Goal: Use online tool/utility: Utilize a website feature to perform a specific function

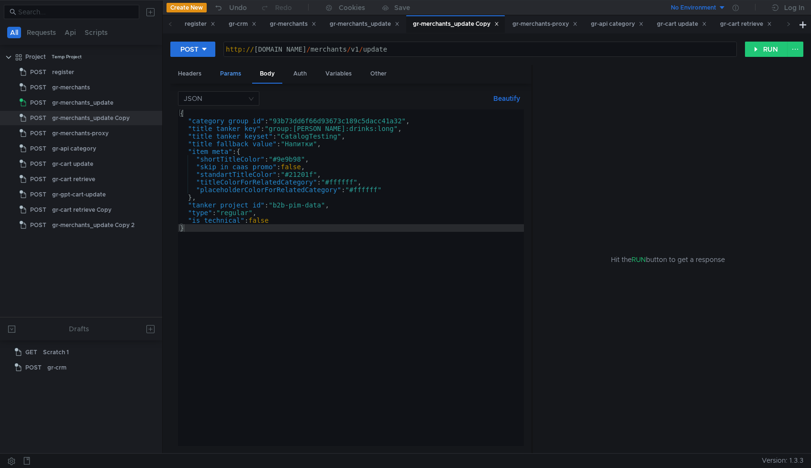
click at [225, 73] on div "Params" at bounding box center [230, 74] width 36 height 18
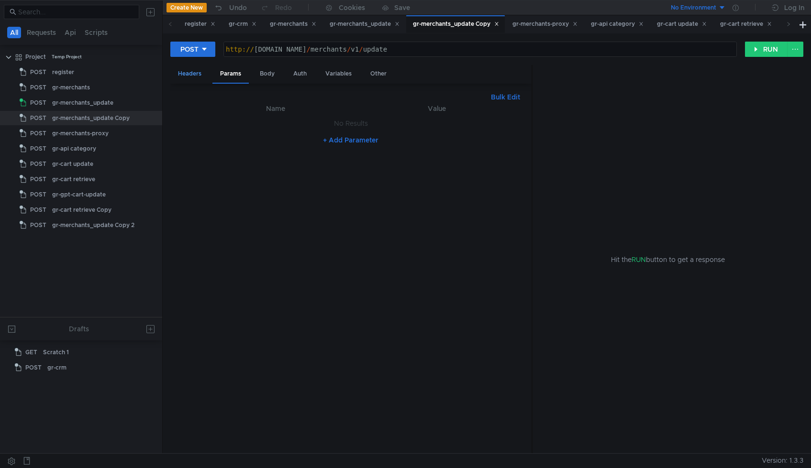
click at [188, 75] on div "Headers" at bounding box center [189, 74] width 39 height 18
click at [230, 75] on div "Params" at bounding box center [230, 74] width 36 height 18
click at [204, 77] on div "Headers" at bounding box center [189, 74] width 39 height 18
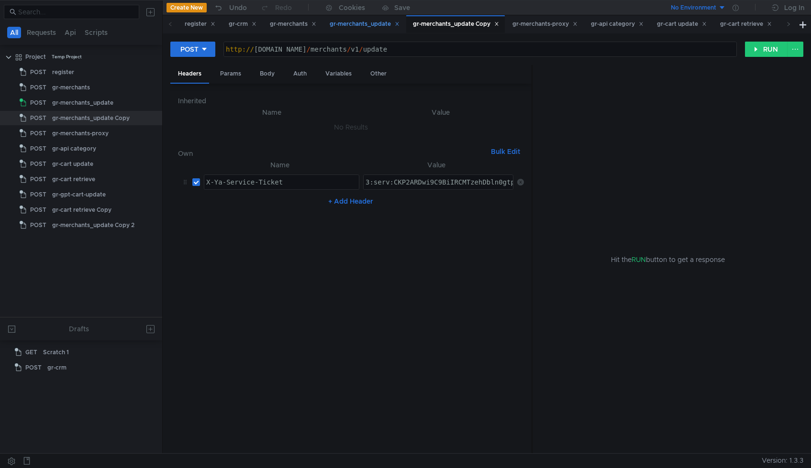
click at [357, 21] on div "gr-merchants_update" at bounding box center [365, 24] width 70 height 10
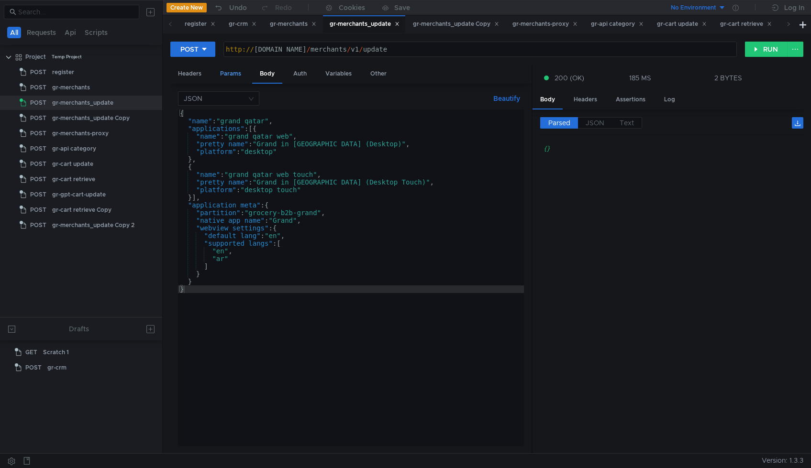
click at [223, 72] on div "Params" at bounding box center [230, 74] width 36 height 18
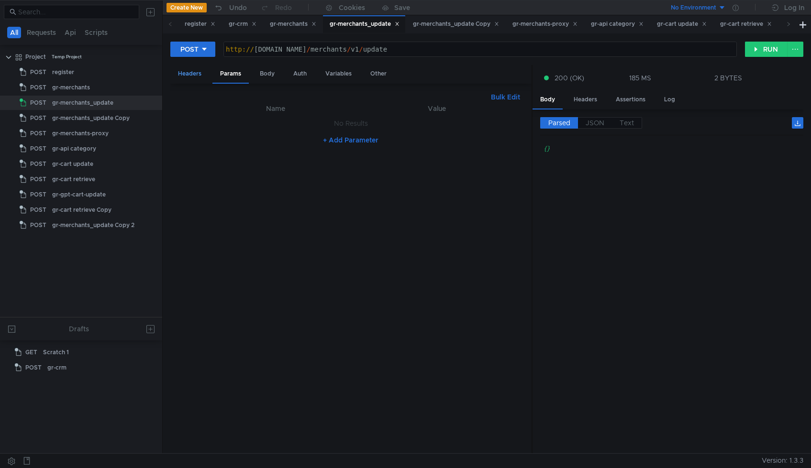
click at [191, 72] on div "Headers" at bounding box center [189, 74] width 39 height 18
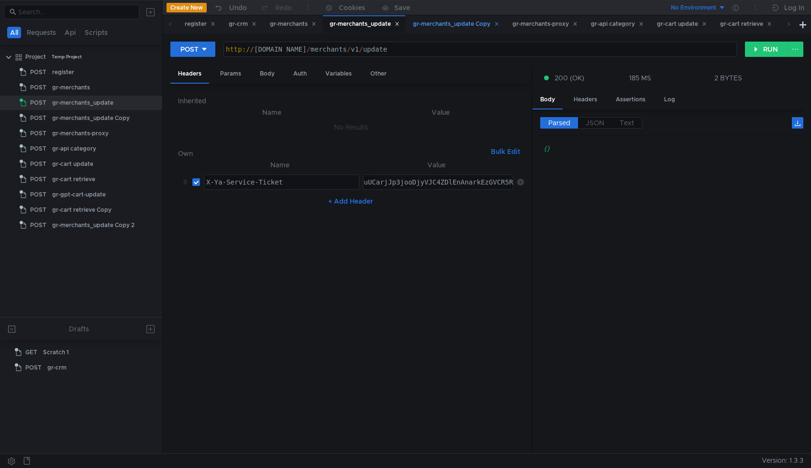
click at [454, 25] on div "gr-merchants_update Copy" at bounding box center [456, 24] width 86 height 10
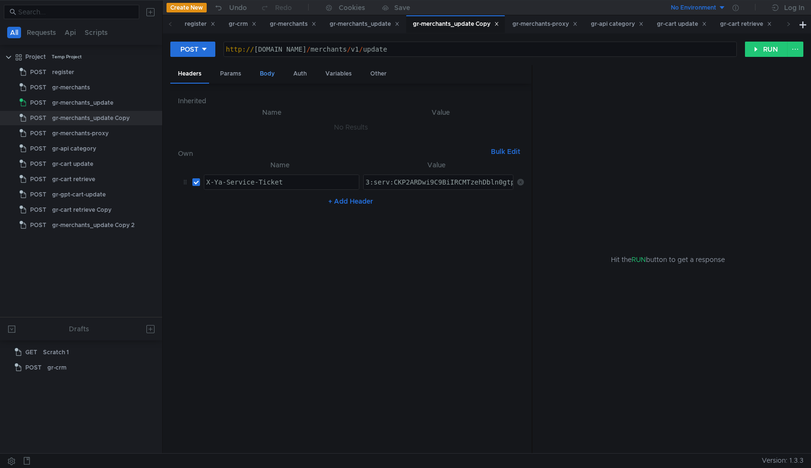
click at [267, 70] on div "Body" at bounding box center [267, 74] width 30 height 18
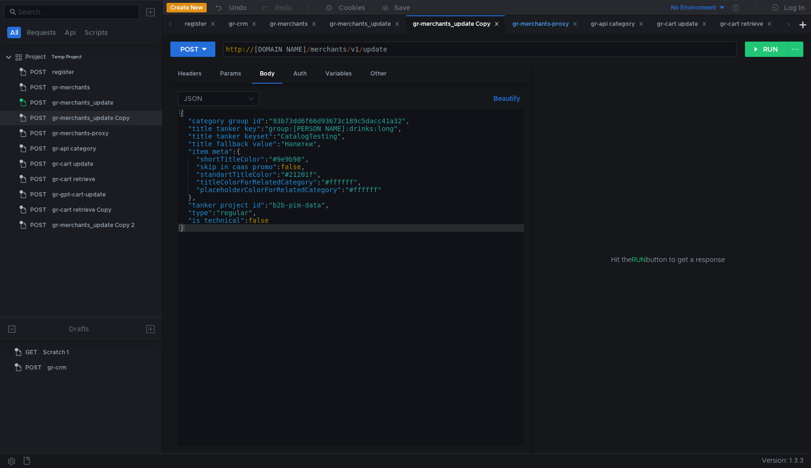
click at [549, 18] on div "gr-merchants-proxy" at bounding box center [545, 24] width 78 height 18
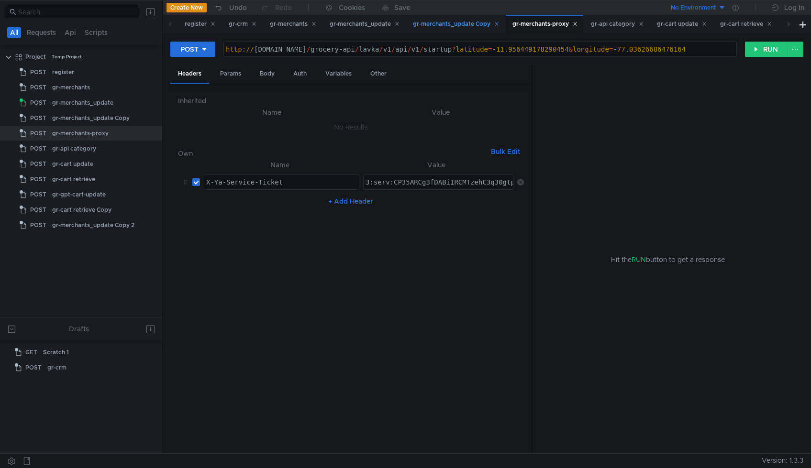
click at [468, 20] on div "gr-merchants_update Copy" at bounding box center [456, 24] width 86 height 10
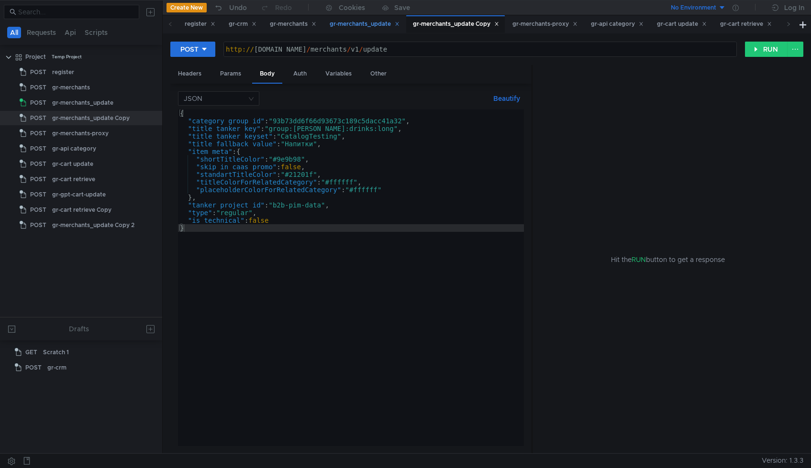
click at [356, 24] on div "gr-merchants_update" at bounding box center [365, 24] width 70 height 10
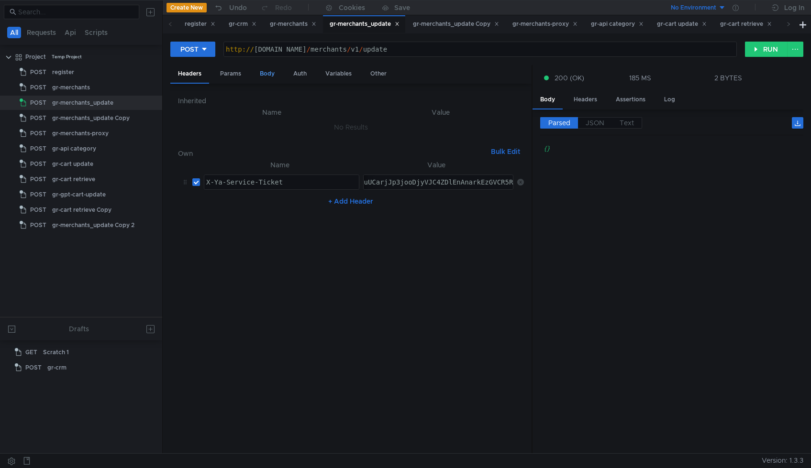
click at [276, 74] on div "Body" at bounding box center [267, 74] width 30 height 18
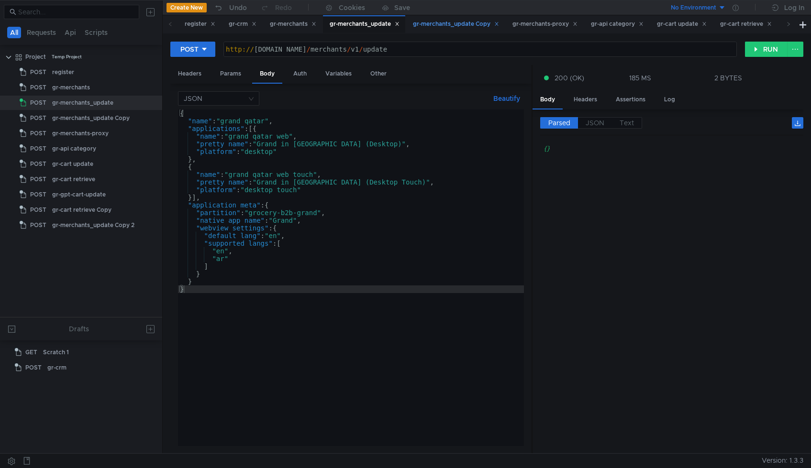
click at [463, 26] on div "gr-merchants_update Copy" at bounding box center [456, 24] width 86 height 10
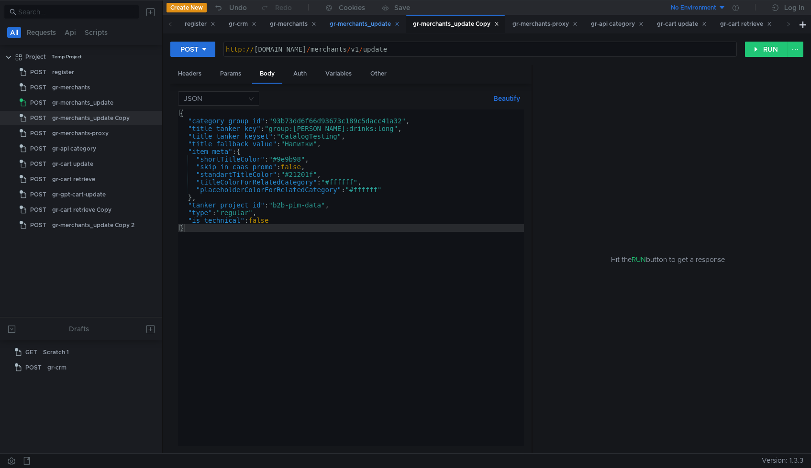
click at [364, 24] on div "gr-merchants_update" at bounding box center [365, 24] width 70 height 10
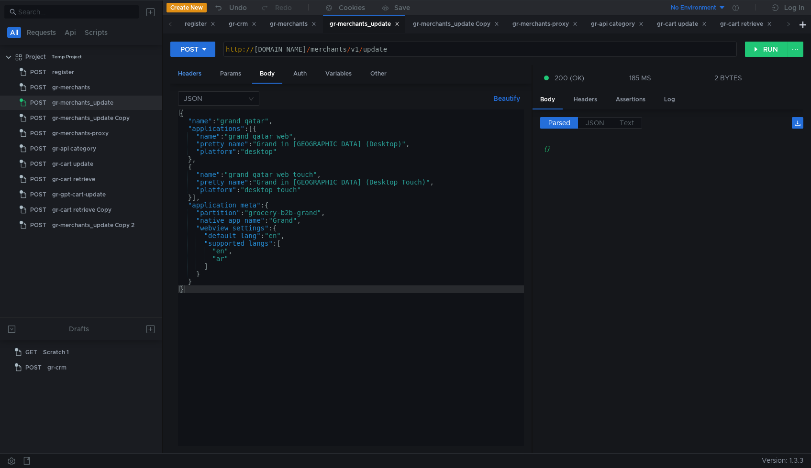
click at [193, 78] on div "Headers" at bounding box center [189, 74] width 39 height 18
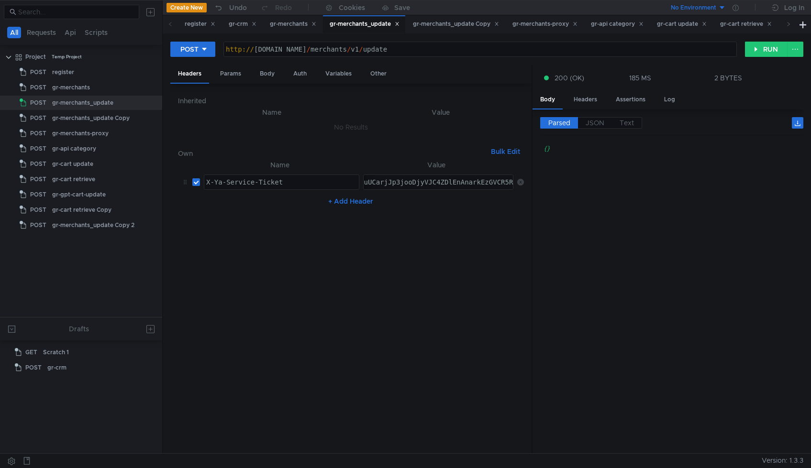
paste textarea "O3-ARCuz5TFBiIRCMTzehDbln0gtpmvkaXU_gE:IC2KB8ObBljmWIiXfXm2-Sw71HTnKxWtMiU58zYv…"
type textarea "3:serv:CO3-ARCuz5TFBiIRCMTzehDbln0gtpmvkaXU_gE:IC2KB8ObBljmWIiXfXm2-Sw71HTnKxWt…"
click at [435, 24] on div "gr-merchants_update Copy" at bounding box center [456, 24] width 86 height 10
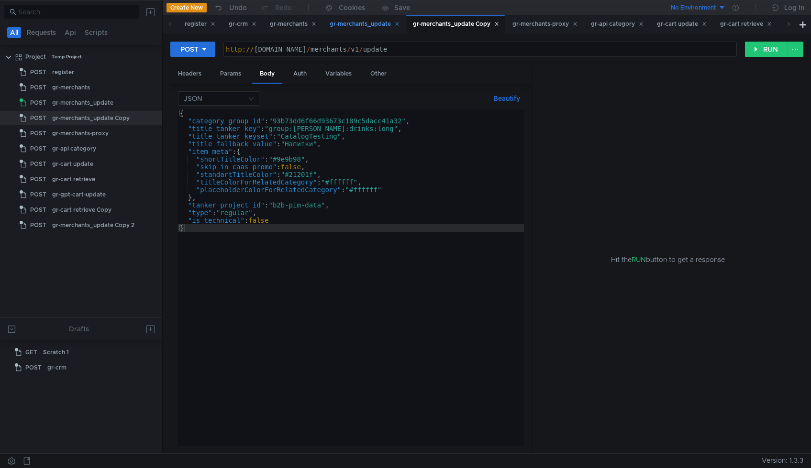
click at [331, 25] on div "gr-merchants_update" at bounding box center [364, 24] width 82 height 18
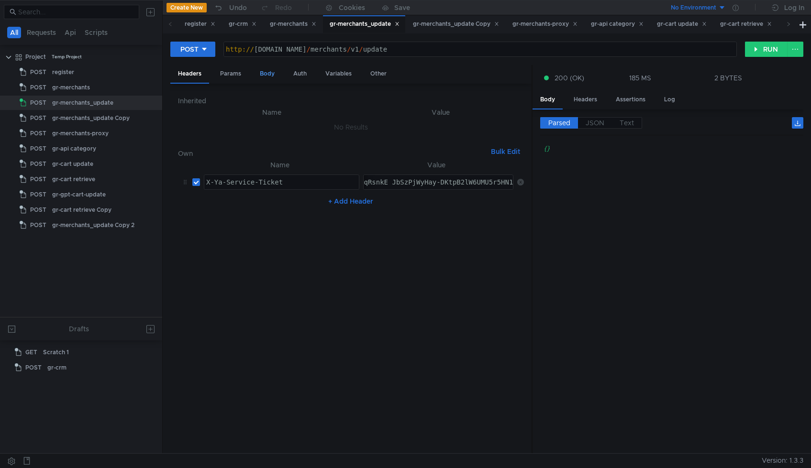
click at [268, 74] on div "Body" at bounding box center [267, 74] width 30 height 18
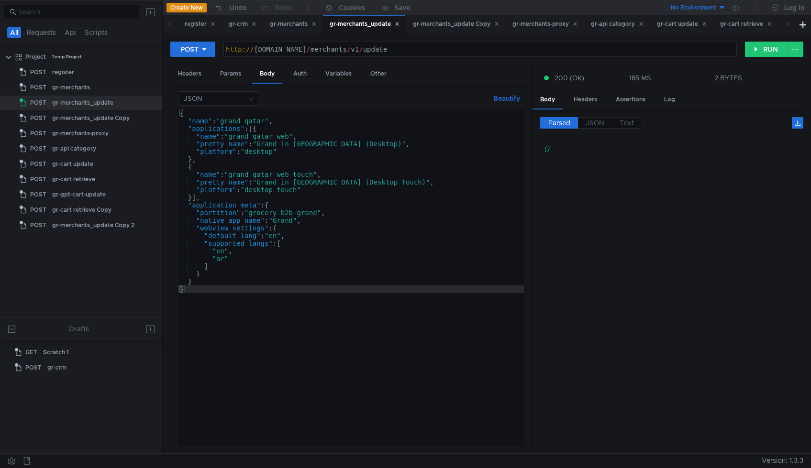
click at [257, 118] on div "{ "name" : "grand_qatar" , "applications" : [{ "name" : "grand_qatar_web" , "pr…" at bounding box center [351, 286] width 346 height 352
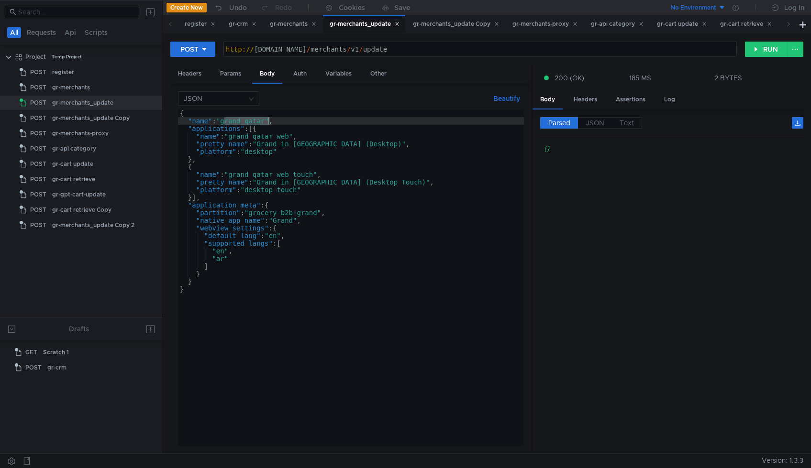
click at [257, 118] on div "{ "name" : "grand_qatar" , "applications" : [{ "name" : "grand_qatar_web" , "pr…" at bounding box center [351, 286] width 346 height 352
click at [256, 120] on div "{ "name" : "grand_qatar" , "applications" : [{ "name" : "grand_qatar_web" , "pr…" at bounding box center [351, 286] width 346 height 352
paste textarea "test_wl_merchant_7"
click at [262, 126] on div "{ "name" : "test_wl_merchant_7" , "applications" : [{ "name" : "grand_qatar_web…" at bounding box center [351, 286] width 346 height 352
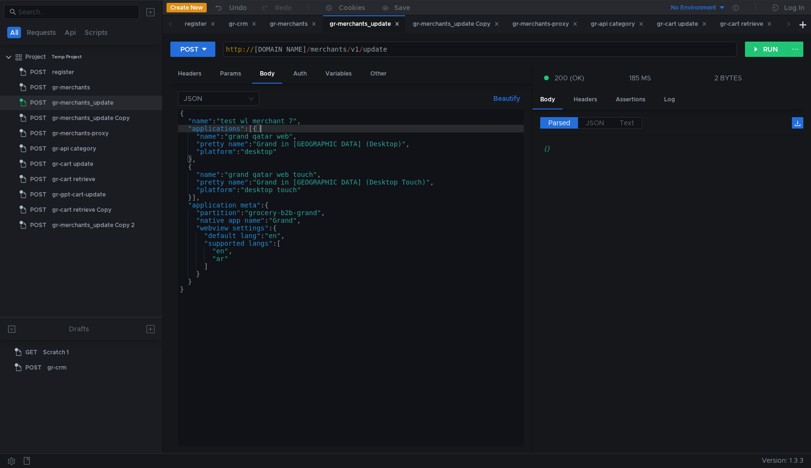
click at [220, 165] on div "{ "name" : "test_wl_merchant_7" , "applications" : [{ "name" : "grand_qatar_web…" at bounding box center [351, 286] width 346 height 352
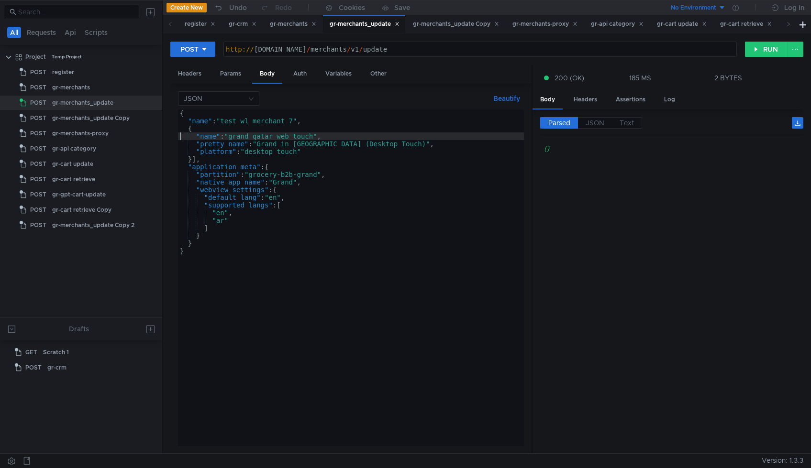
click at [266, 136] on div "{ "name" : "test_wl_merchant_7" , { "name" : "grand_qatar_web_touch" , "pretty_…" at bounding box center [351, 286] width 346 height 352
drag, startPoint x: 261, startPoint y: 144, endPoint x: 380, endPoint y: 144, distance: 119.2
click at [380, 144] on div "{ "name" : "test_wl_merchant_7" , { "name" : "test_wl_app_launc" , "pretty_name…" at bounding box center [351, 286] width 346 height 352
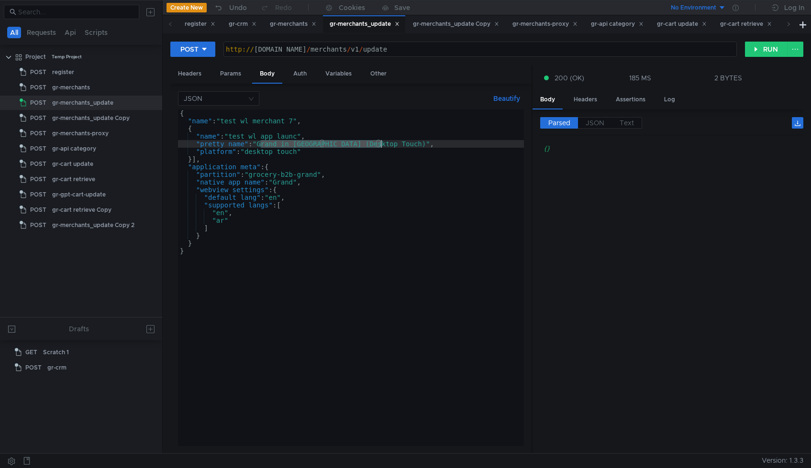
scroll to position [0, 6]
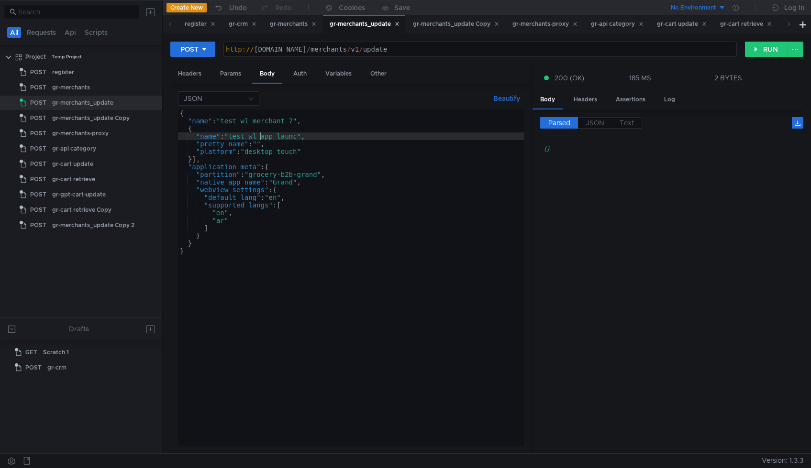
click at [262, 134] on div "{ "name" : "test_wl_merchant_7" , { "name" : "test_wl_app_launc" , "pretty_name…" at bounding box center [351, 286] width 346 height 352
click at [259, 135] on div "{ "name" : "test_wl_merchant_7" , { "name" : "test_wl_app_launc" , "pretty_name…" at bounding box center [351, 286] width 346 height 352
click at [261, 143] on div "{ "name" : "test_wl_merchant_7" , { "name" : "test_wl_app_launc" , "pretty_name…" at bounding box center [351, 286] width 346 height 352
paste textarea "test_wl_app_launc"
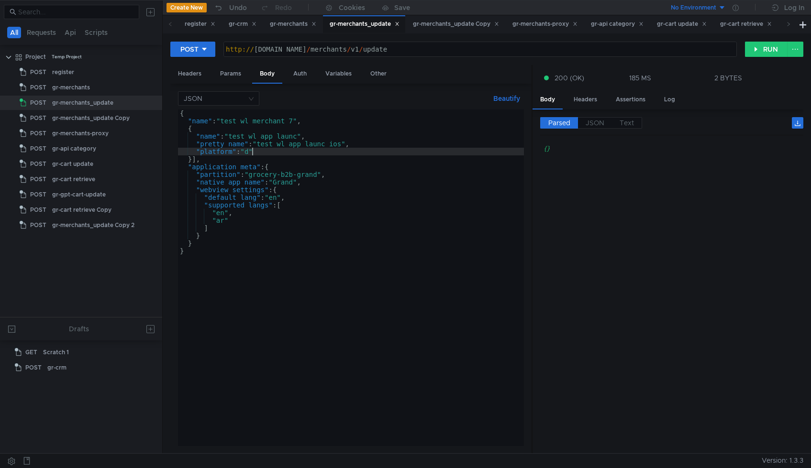
scroll to position [0, 5]
click at [211, 158] on div "{ "name" : "test_wl_merchant_7" , { "name" : "test_wl_app_launc" , "pretty_name…" at bounding box center [351, 286] width 346 height 352
click at [277, 121] on div "{ "name" : "test_wl_merchant_7" , { "name" : "test_wl_app_launc" , "pretty_name…" at bounding box center [351, 286] width 346 height 352
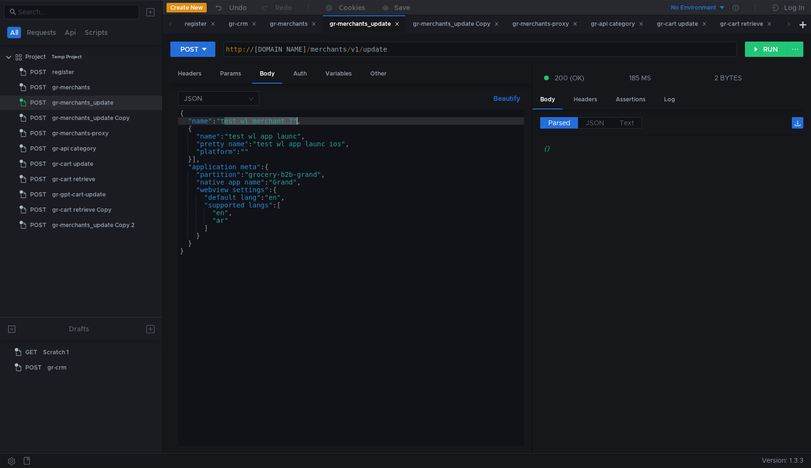
click at [277, 121] on div "{ "name" : "test_wl_merchant_7" , { "name" : "test_wl_app_launc" , "pretty_name…" at bounding box center [351, 286] width 346 height 352
click at [308, 174] on div "{ "name" : "test_wl_merchant_7" , { "name" : "test_wl_app_launc" , "pretty_name…" at bounding box center [351, 286] width 346 height 352
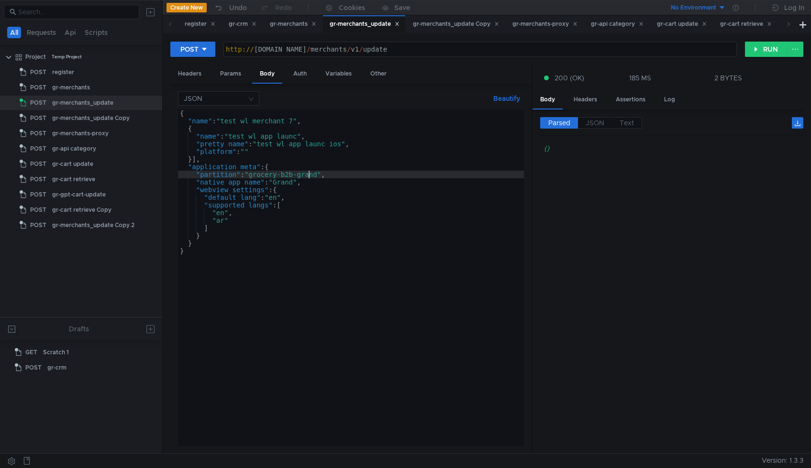
click at [308, 174] on div "{ "name" : "test_wl_merchant_7" , { "name" : "test_wl_app_launc" , "pretty_name…" at bounding box center [351, 286] width 346 height 352
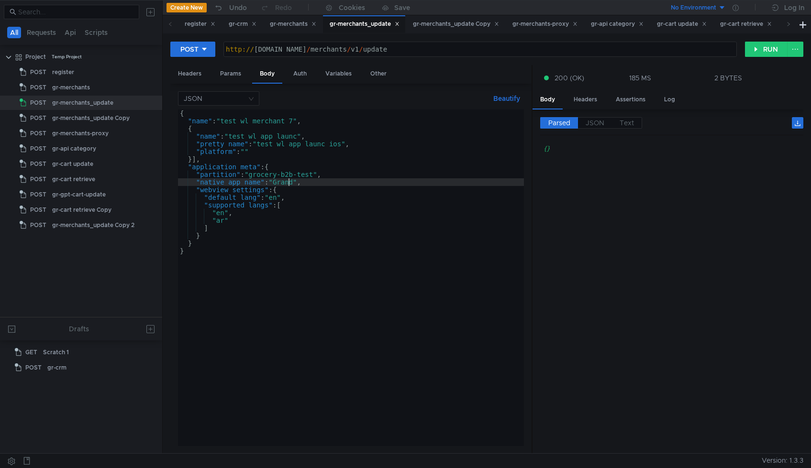
click at [289, 186] on div "{ "name" : "test_wl_merchant_7" , { "name" : "test_wl_app_launc" , "pretty_name…" at bounding box center [351, 286] width 346 height 352
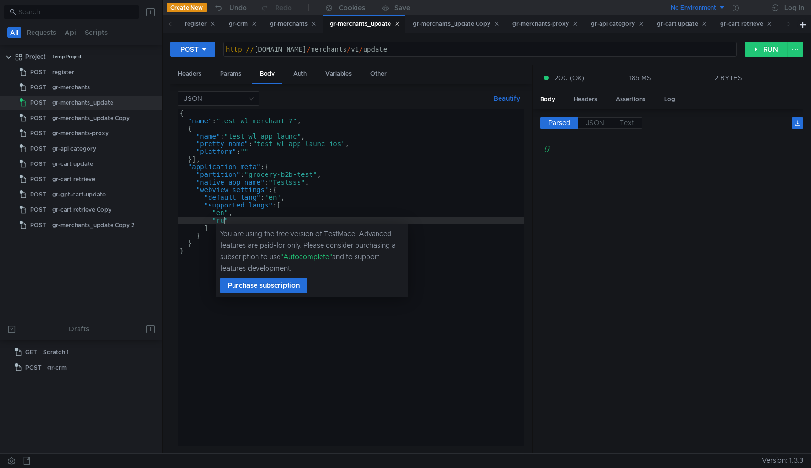
scroll to position [0, 3]
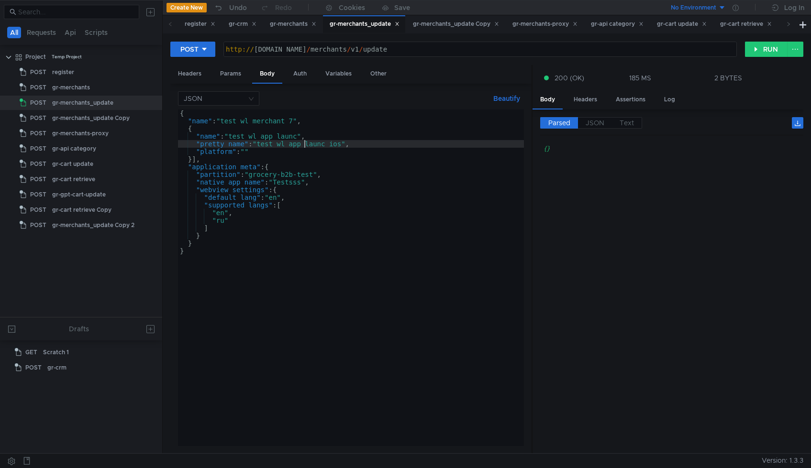
click at [305, 145] on div "{ "name" : "test_wl_merchant_7" , { "name" : "test_wl_app_launc" , "pretty_name…" at bounding box center [351, 286] width 346 height 352
click at [251, 152] on div "{ "name" : "test_wl_merchant_7" , { "name" : "test_wl_app_launc" , "pretty_name…" at bounding box center [351, 286] width 346 height 352
type textarea ""platform": "mobile""
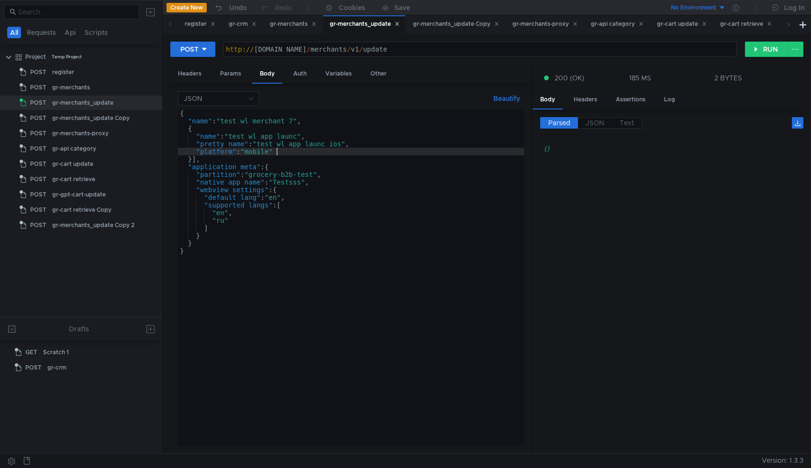
click at [302, 153] on div "{ "name" : "test_wl_merchant_7" , { "name" : "test_wl_app_launc" , "pretty_name…" at bounding box center [351, 286] width 346 height 352
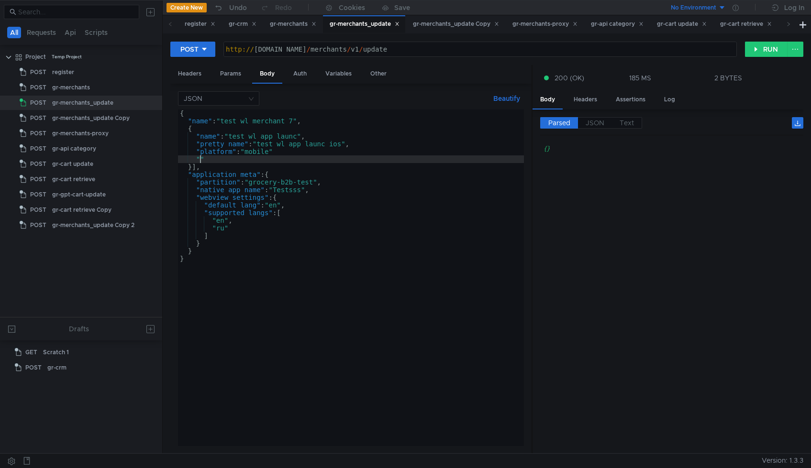
scroll to position [0, 1]
paste textarea "mobile_os""
click at [312, 151] on div "{ "name" : "test_wl_merchant_7" , { "name" : "test_wl_app_launc" , "pretty_name…" at bounding box center [351, 286] width 346 height 352
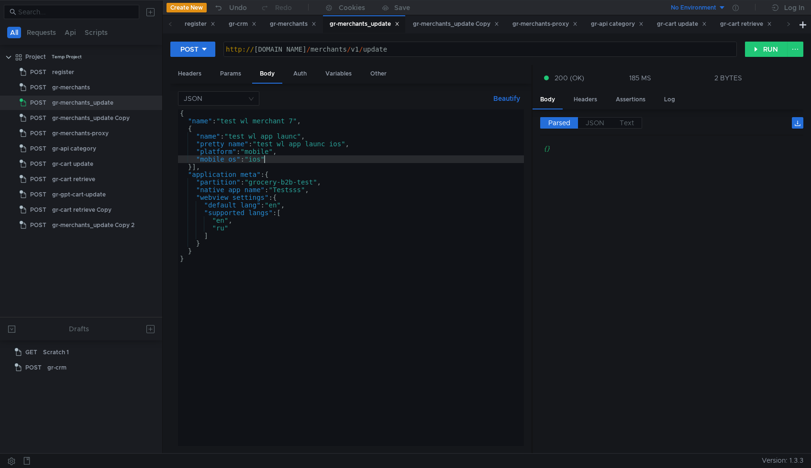
click at [271, 125] on div "{ "name" : "test_wl_merchant_7" , { "name" : "test_wl_app_launc" , "pretty_name…" at bounding box center [351, 286] width 346 height 352
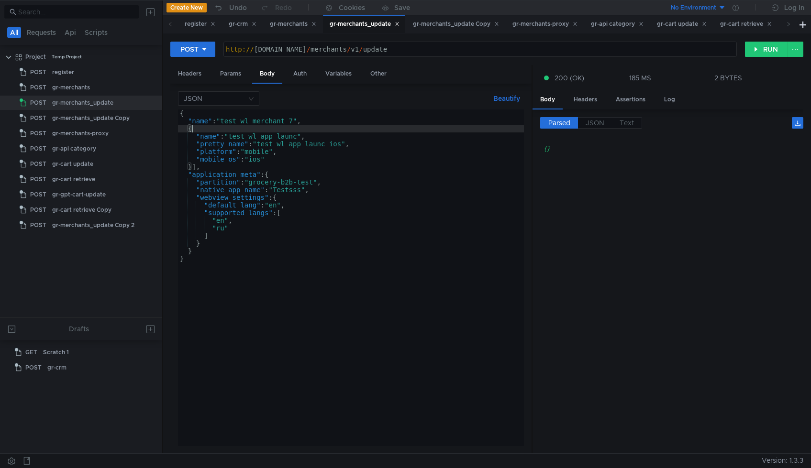
scroll to position [0, 0]
click at [271, 123] on div "{ "name" : "test_wl_merchant_7" , { "name" : "test_wl_app_launc" , "pretty_name…" at bounding box center [351, 286] width 346 height 352
click at [269, 138] on div "{ "name" : "test_wl_merchant_7" , { "name" : "test_wl_app_launc" , "pretty_name…" at bounding box center [351, 286] width 346 height 352
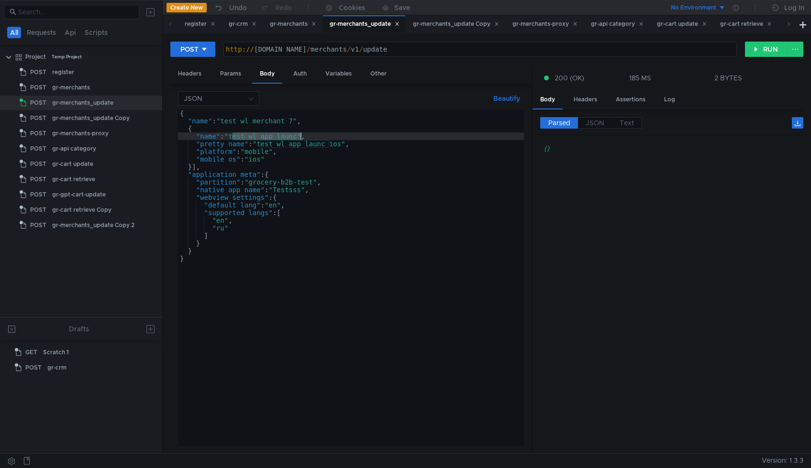
click at [301, 136] on div "{ "name" : "test_wl_merchant_7" , { "name" : "test_wl_app_launc" , "pretty_name…" at bounding box center [351, 286] width 346 height 352
click at [328, 144] on div "{ "name" : "test_wl_merchant_7" , { "name" : "test_wl_app_launch" , "pretty_nam…" at bounding box center [351, 286] width 346 height 352
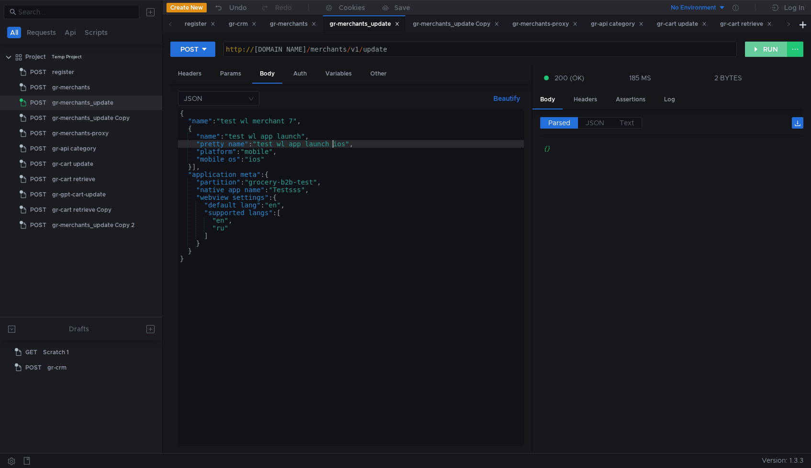
click at [761, 51] on button "RUN" at bounding box center [766, 49] width 43 height 15
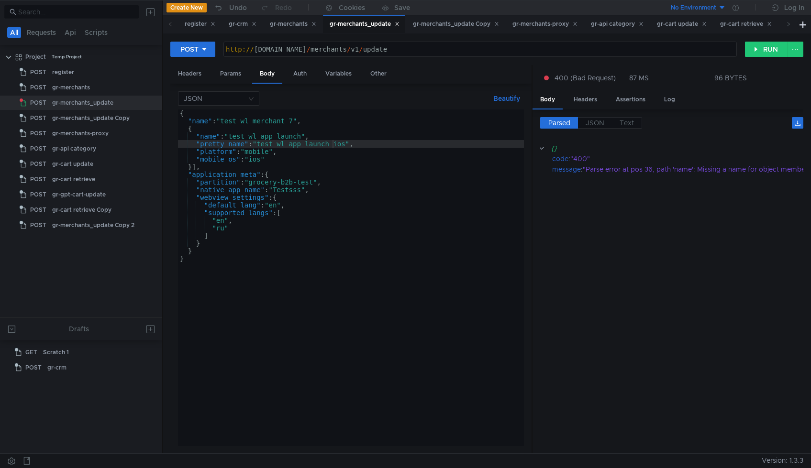
scroll to position [0, 0]
click at [319, 138] on div "{ "name" : "test_wl_merchant_7" , { "name" : "test_wl_app_launch" , "pretty_nam…" at bounding box center [351, 286] width 346 height 352
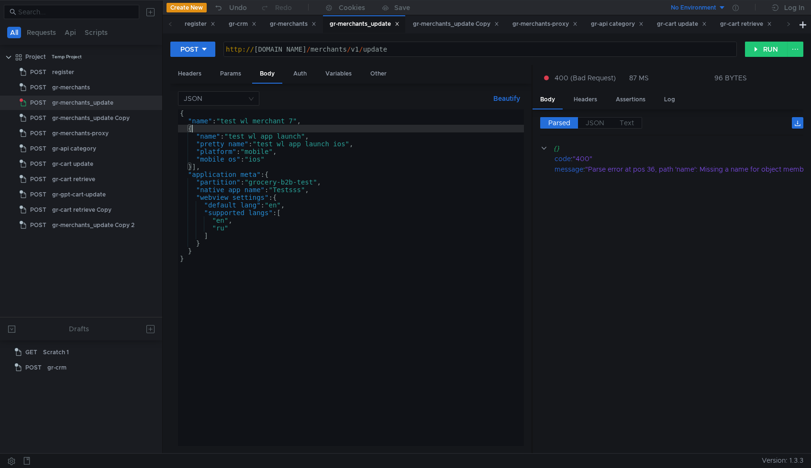
scroll to position [0, 0]
click at [188, 130] on div "{ "name" : "test_wl_merchant_7" , { "name" : "test_wl_app_launch" , "pretty_nam…" at bounding box center [351, 286] width 346 height 352
paste textarea "applications"
click at [194, 132] on div "{ "name" : "test_wl_merchant_7" , applications: [{ "name" : "test_wl_app_launch…" at bounding box center [351, 286] width 346 height 352
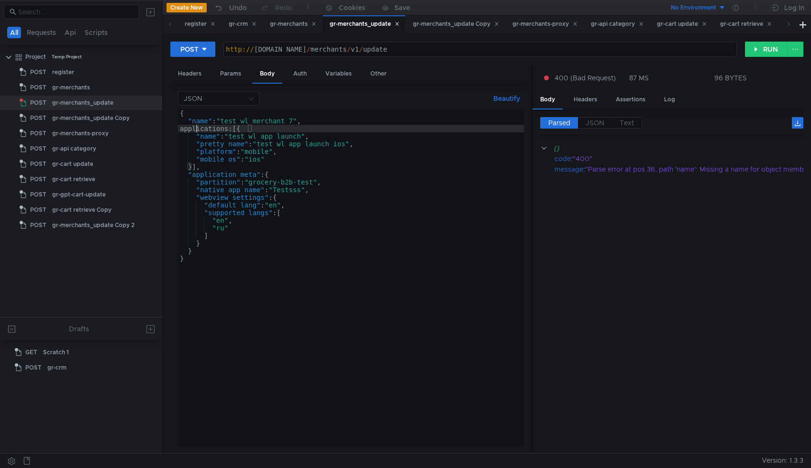
click at [194, 132] on div "{ "name" : "test_wl_merchant_7" , applications: [{ "name" : "test_wl_app_launch…" at bounding box center [351, 286] width 346 height 352
type textarea "": [{"
click at [762, 54] on button "RUN" at bounding box center [766, 49] width 43 height 15
